Goal: Find contact information: Find contact information

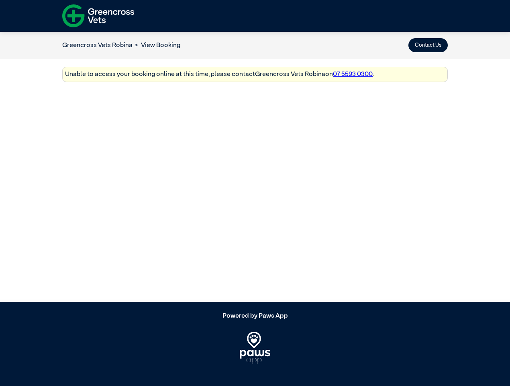
click at [428, 45] on button "Contact Us" at bounding box center [428, 45] width 39 height 14
